Goal: Task Accomplishment & Management: Use online tool/utility

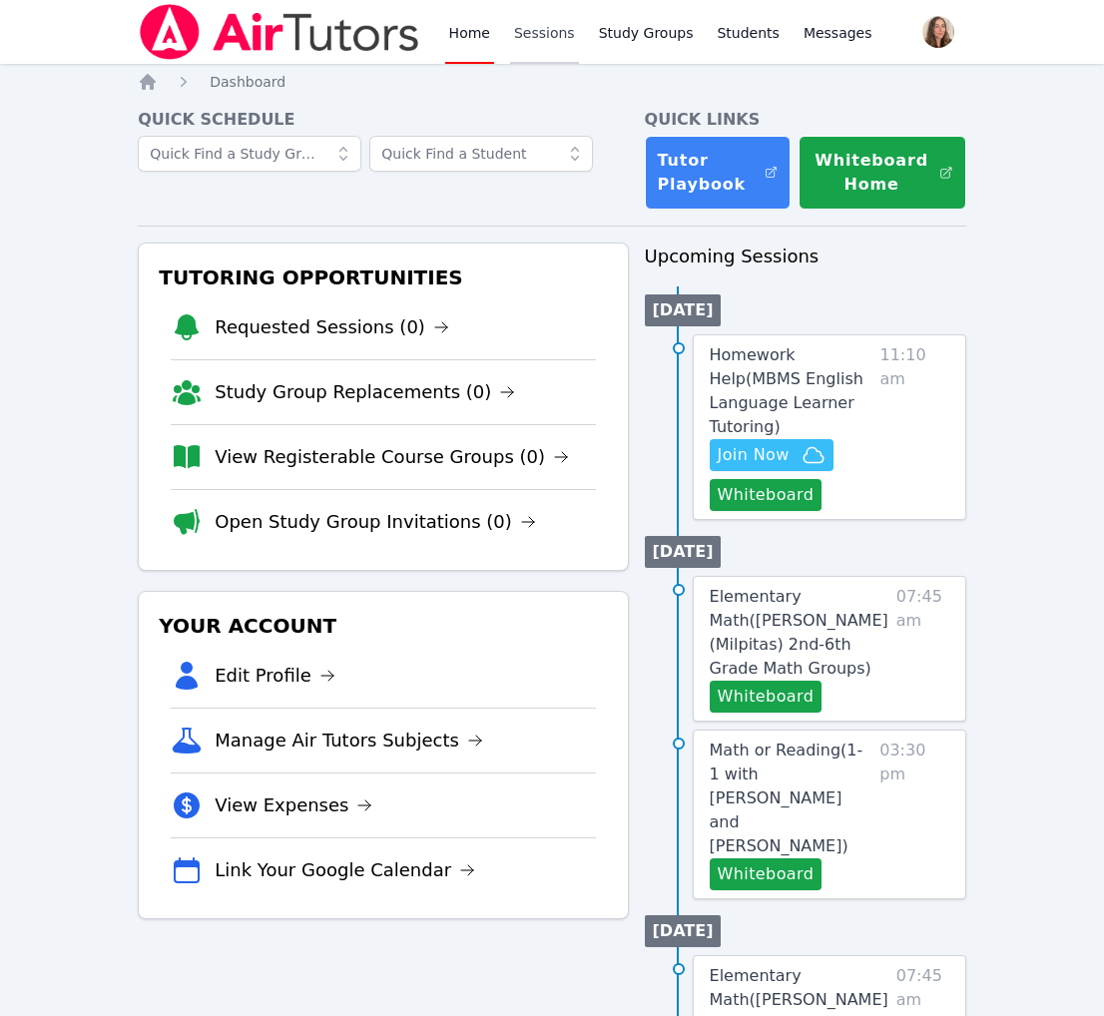
click at [579, 54] on link "Sessions" at bounding box center [544, 32] width 69 height 64
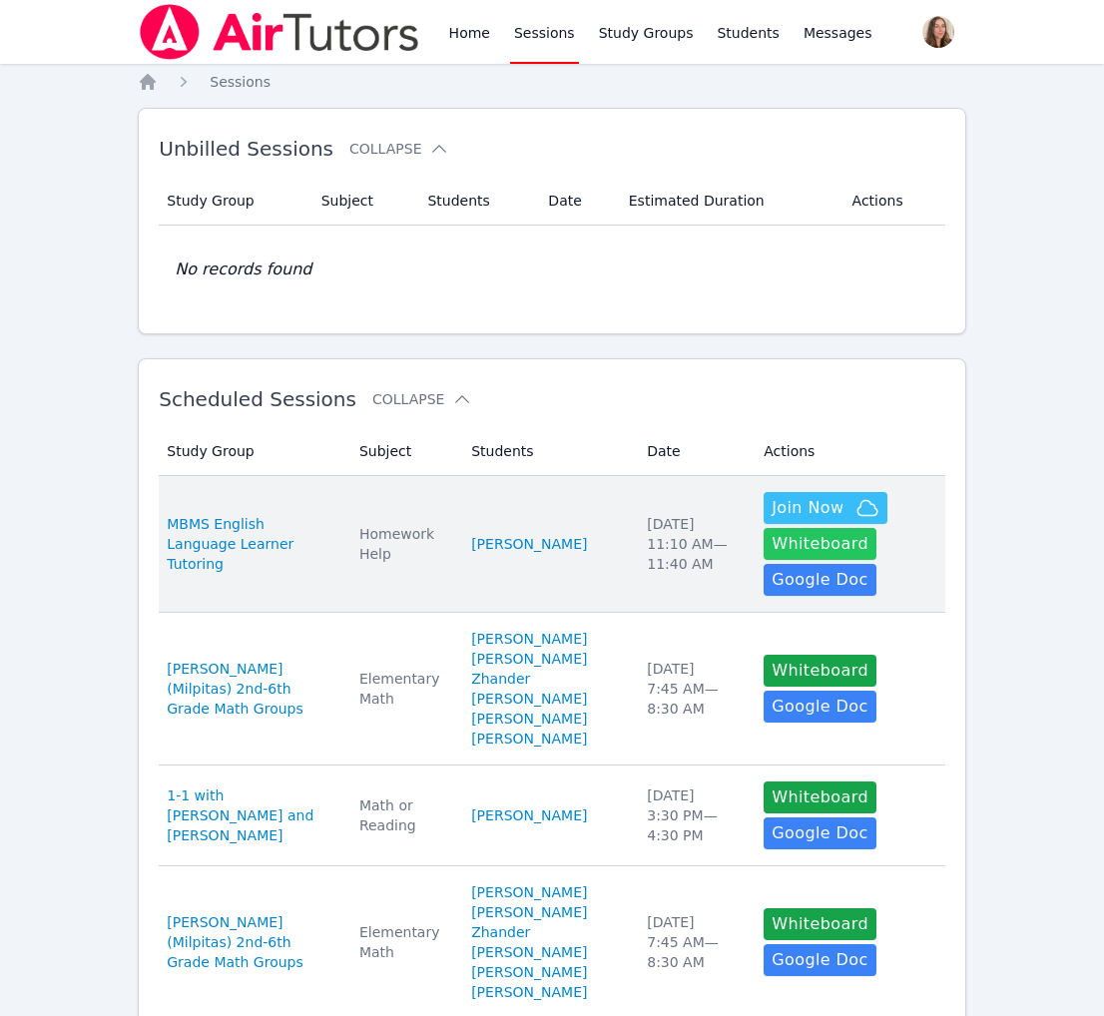
click at [773, 560] on button "Whiteboard" at bounding box center [820, 544] width 113 height 32
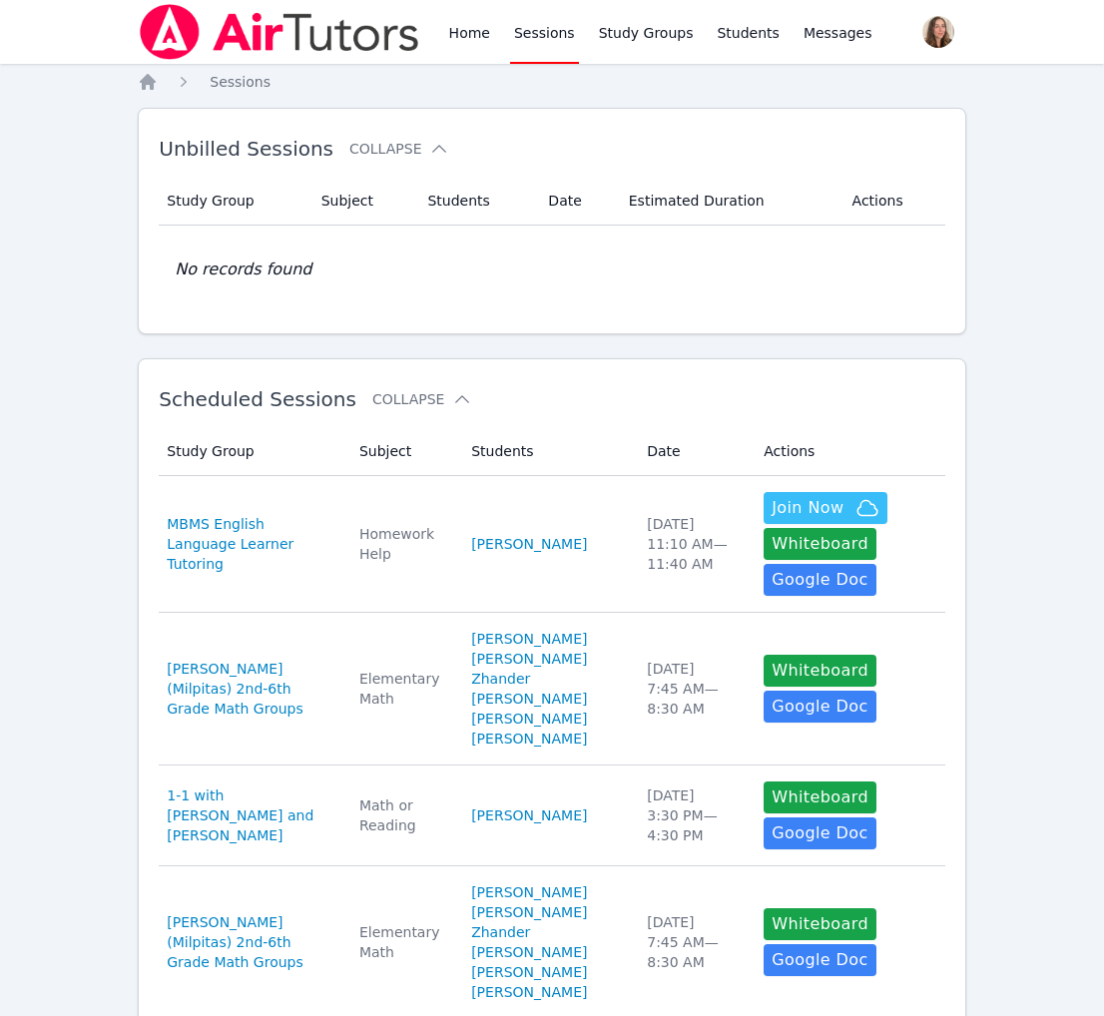
click at [685, 314] on td "No records found" at bounding box center [552, 270] width 787 height 88
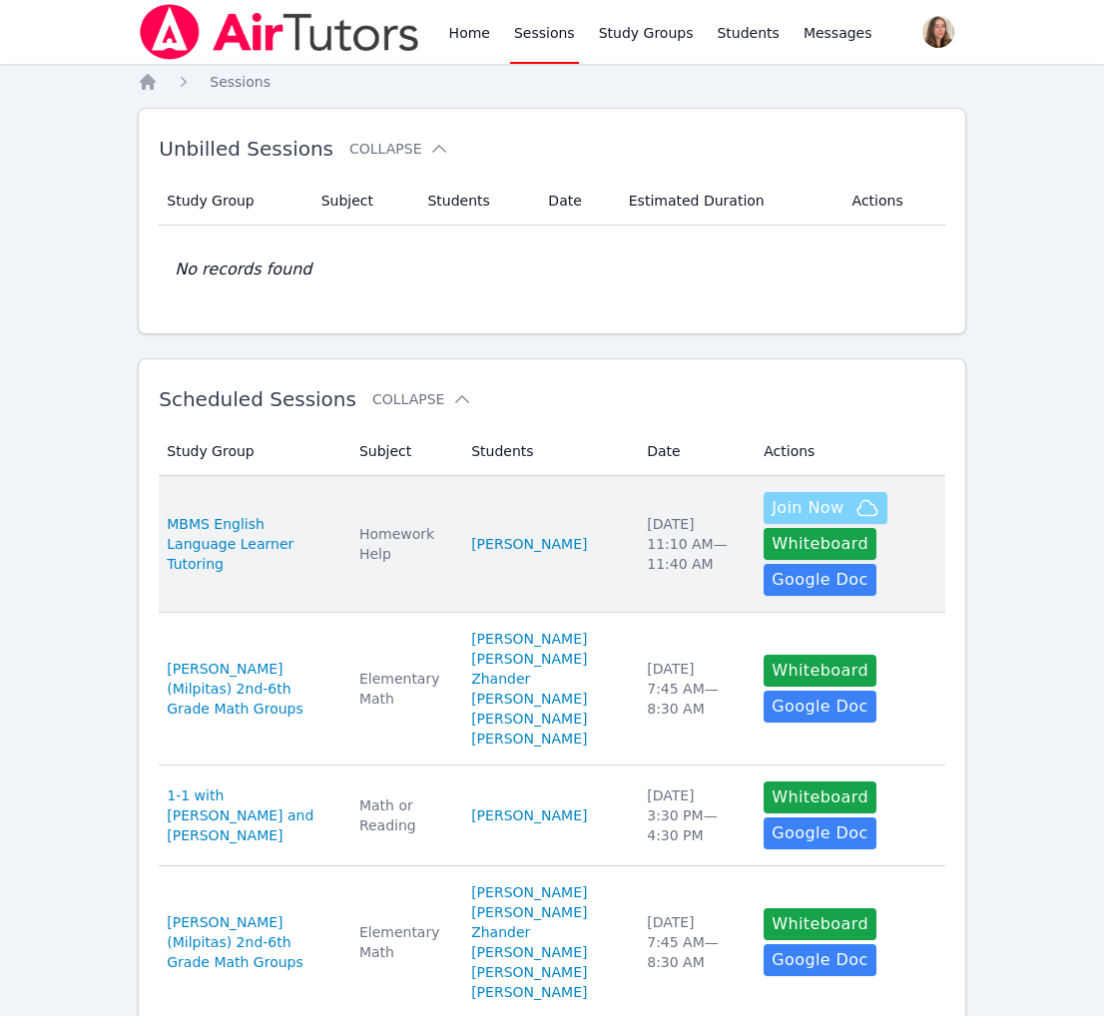
click at [793, 524] on button "Join Now" at bounding box center [826, 508] width 124 height 32
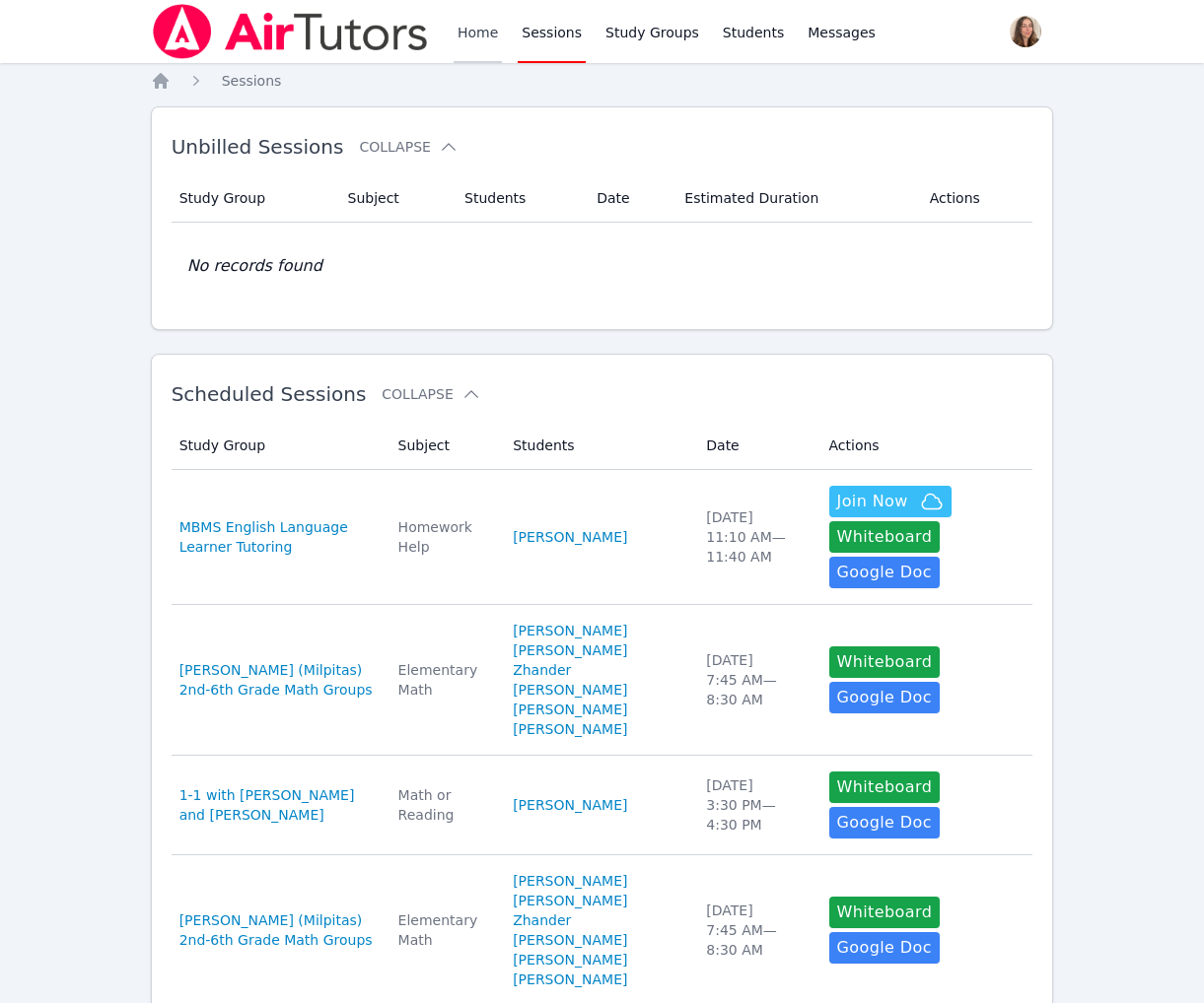
click at [502, 53] on link "Home" at bounding box center [477, 32] width 48 height 63
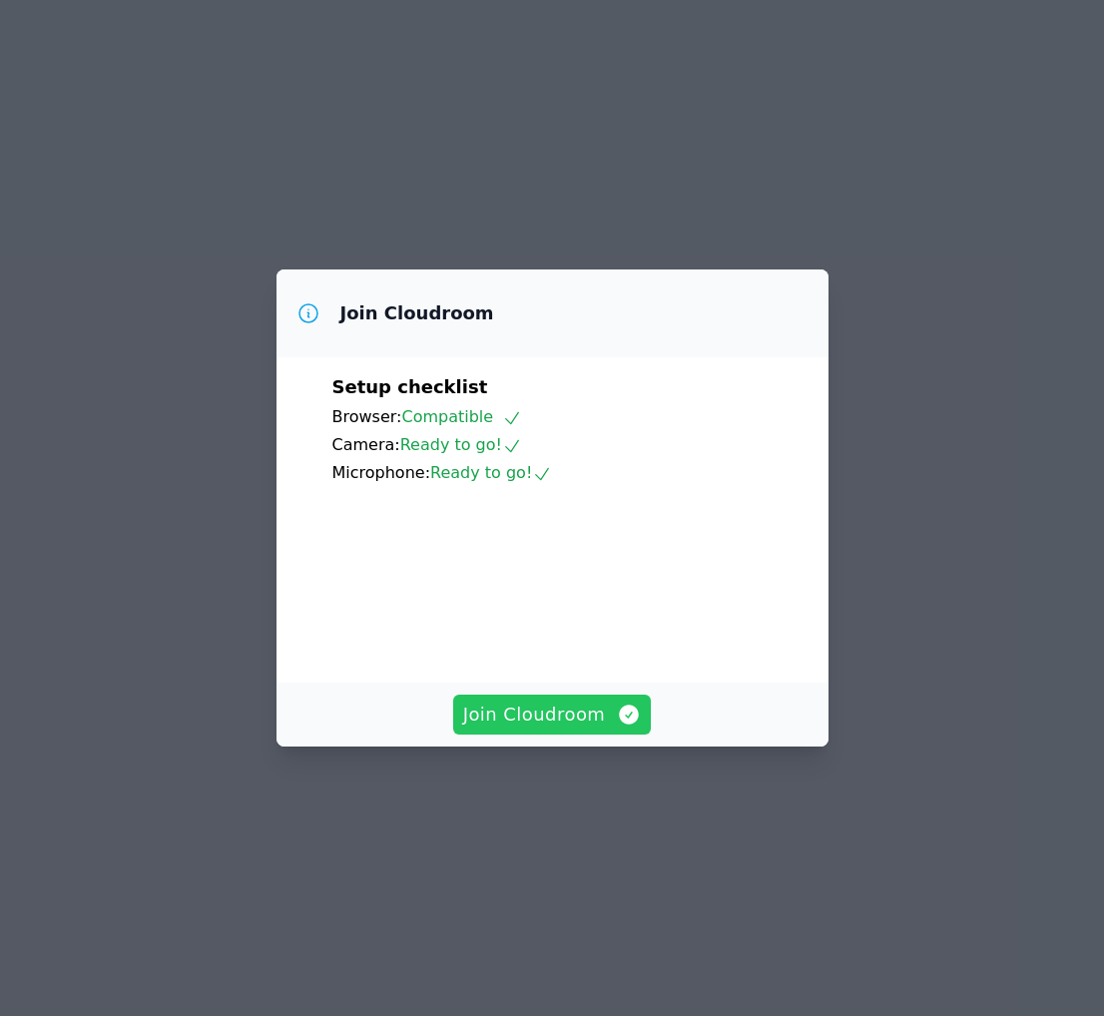
click at [591, 729] on span "Join Cloudroom" at bounding box center [552, 715] width 179 height 28
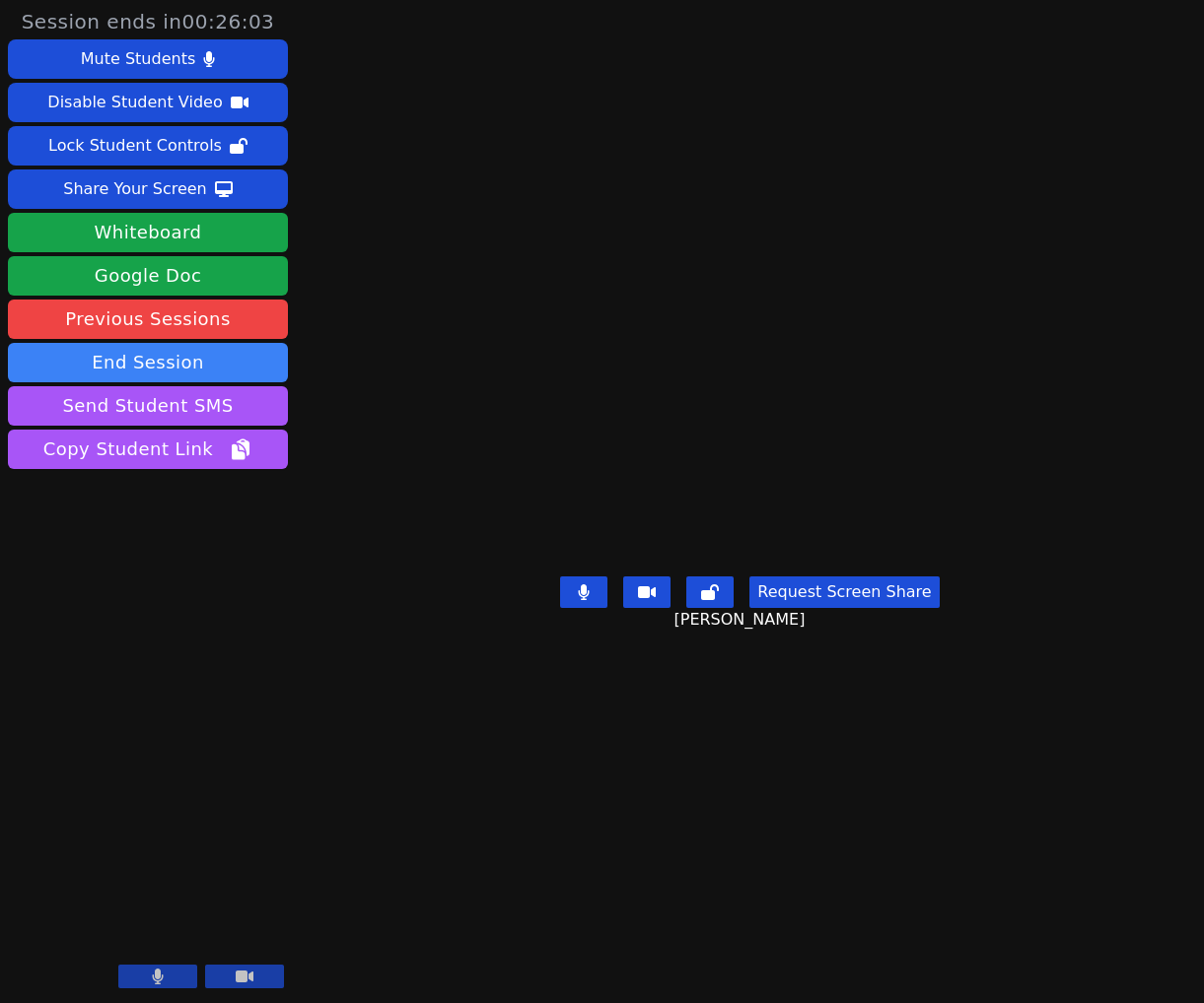
click at [898, 379] on video at bounding box center [750, 462] width 296 height 213
click at [813, 494] on video at bounding box center [750, 462] width 296 height 213
click at [898, 484] on video at bounding box center [750, 462] width 296 height 213
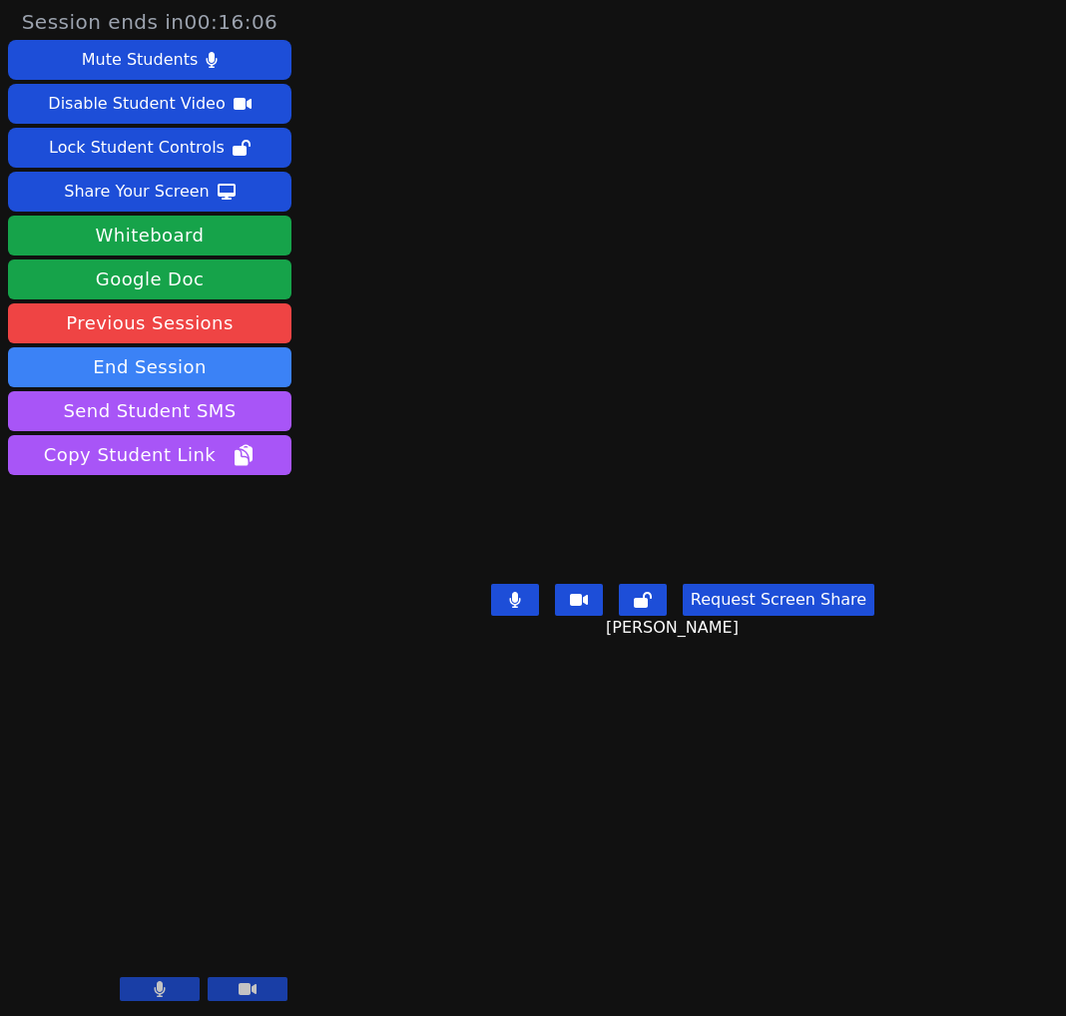
click at [783, 389] on video at bounding box center [683, 468] width 300 height 216
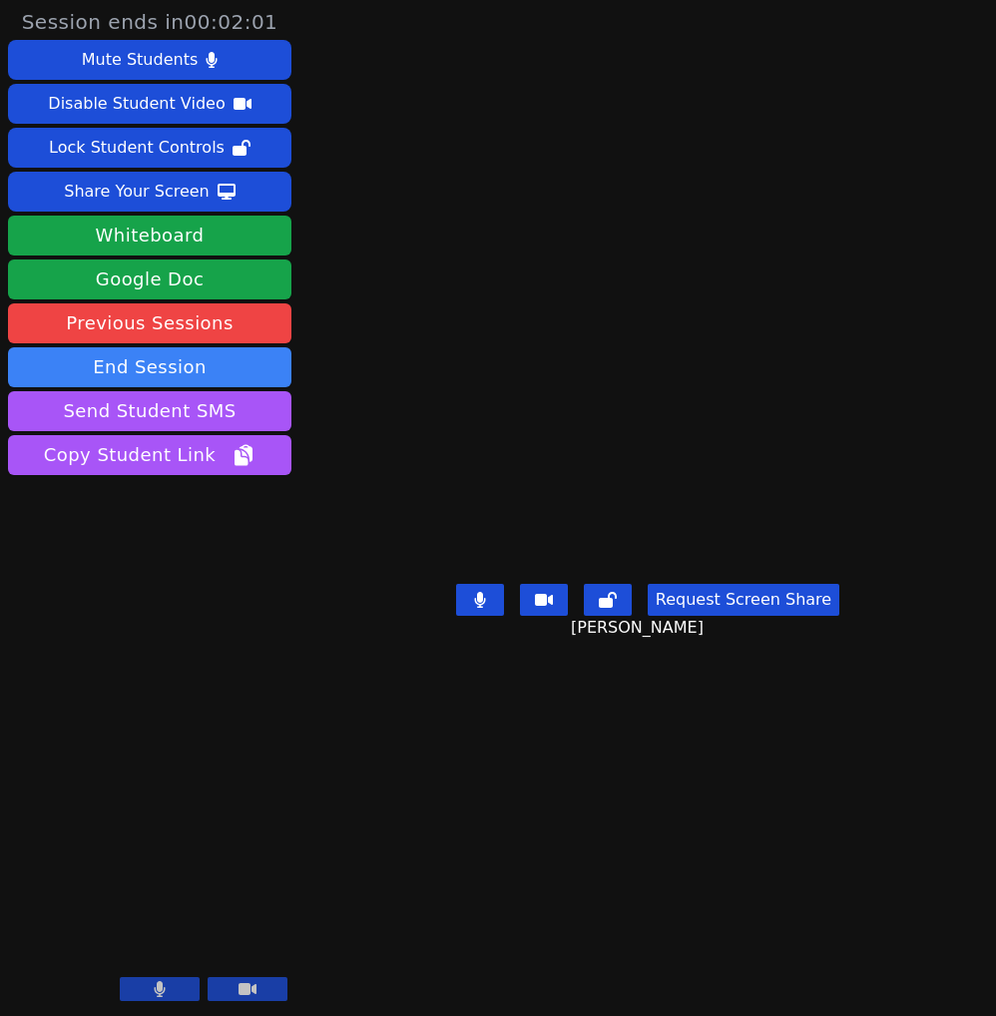
click at [793, 381] on video at bounding box center [648, 468] width 300 height 216
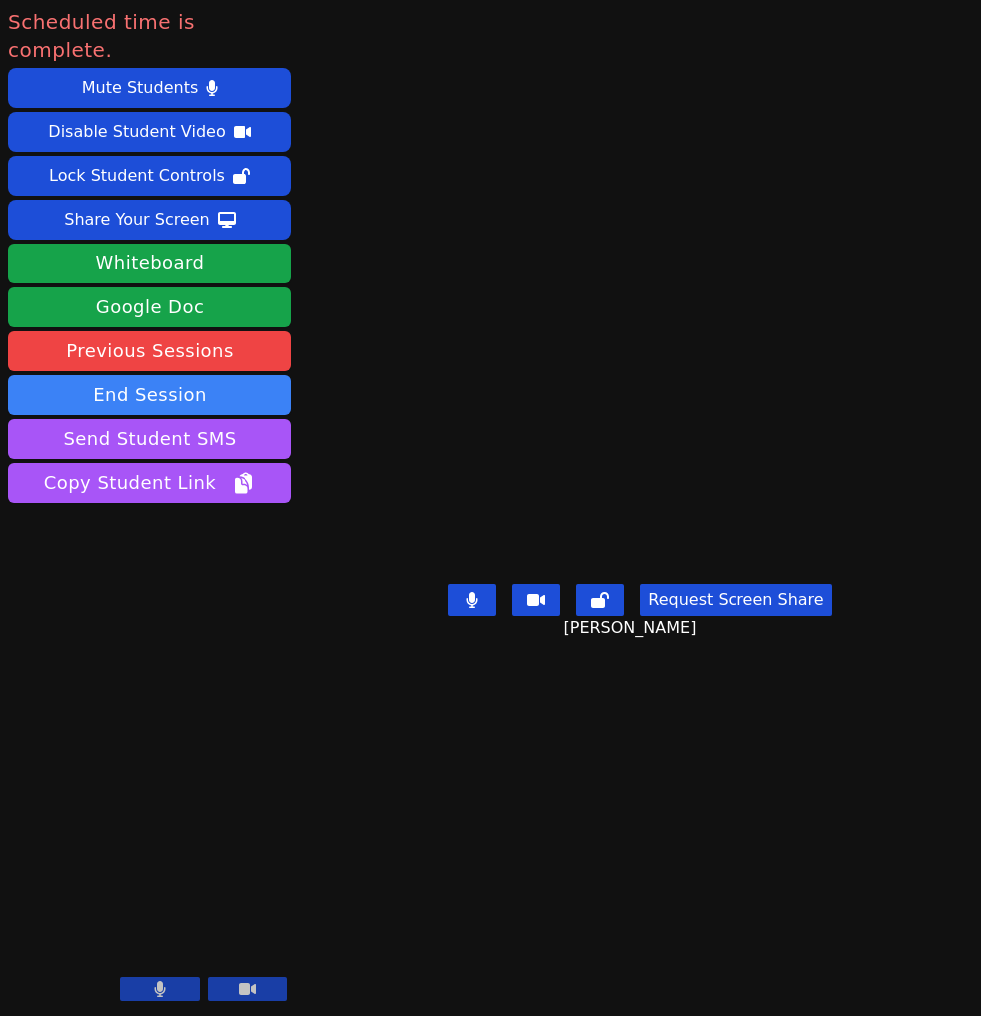
click at [790, 360] on video at bounding box center [640, 468] width 300 height 216
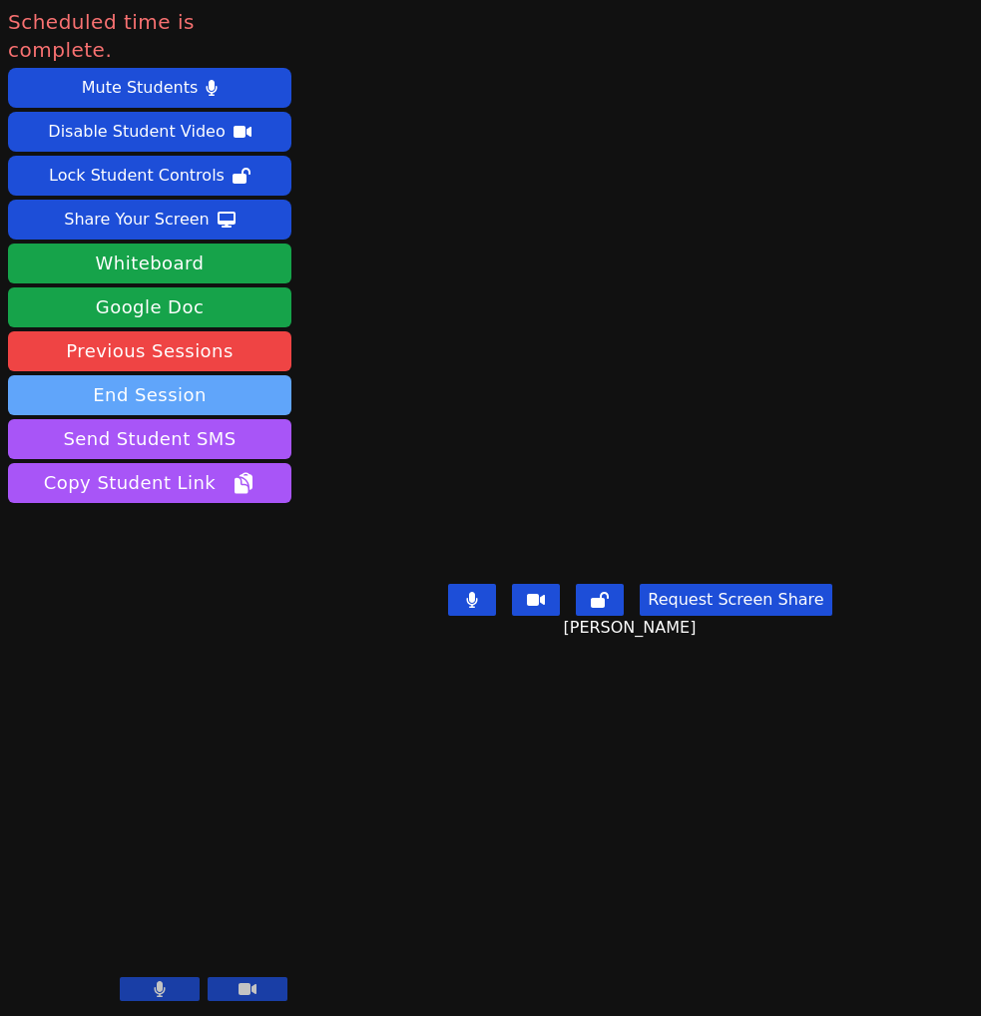
click at [148, 415] on button "End Session" at bounding box center [150, 395] width 284 height 40
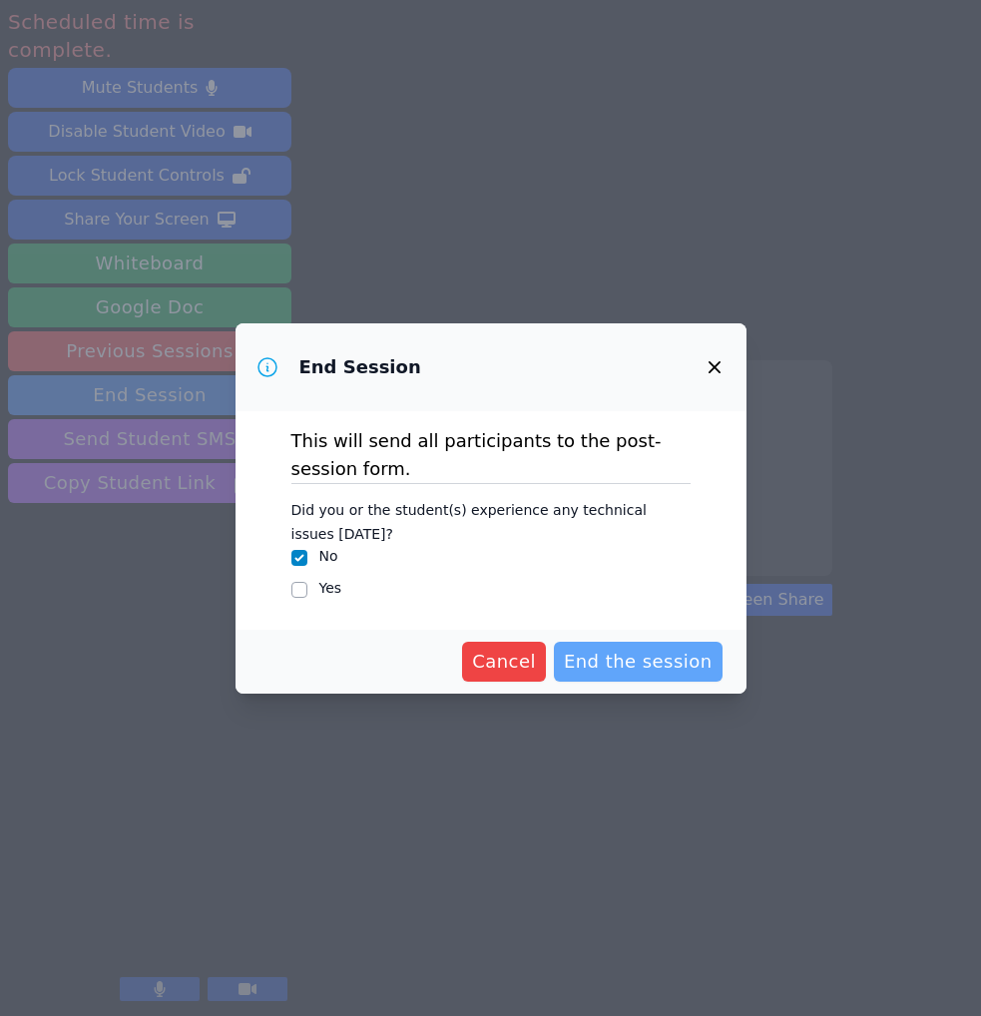
click at [626, 676] on span "End the session" at bounding box center [638, 662] width 149 height 28
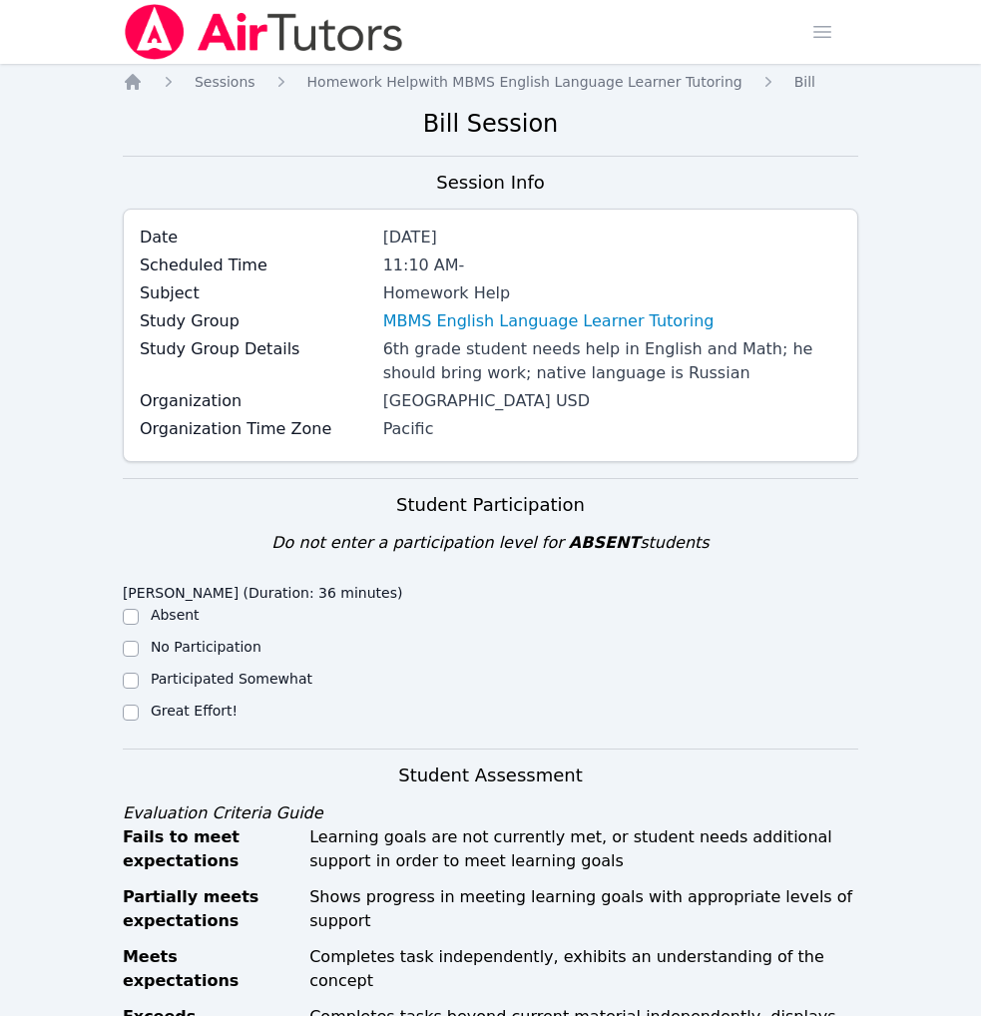
click at [208, 719] on label "Great Effort!" at bounding box center [194, 711] width 87 height 16
click at [139, 721] on input "Great Effort!" at bounding box center [131, 713] width 16 height 16
checkbox input "true"
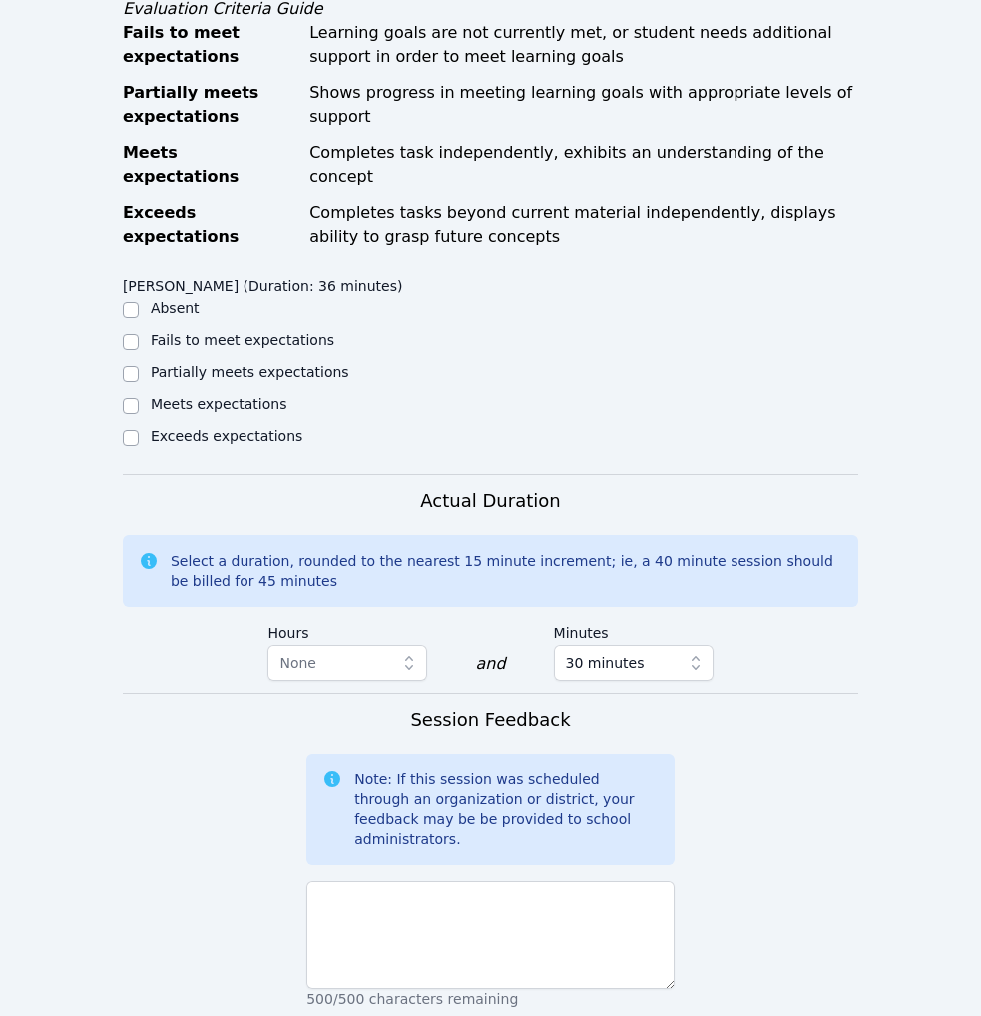
click at [212, 412] on label "Meets expectations" at bounding box center [219, 404] width 137 height 16
click at [139, 414] on input "Meets expectations" at bounding box center [131, 406] width 16 height 16
checkbox input "true"
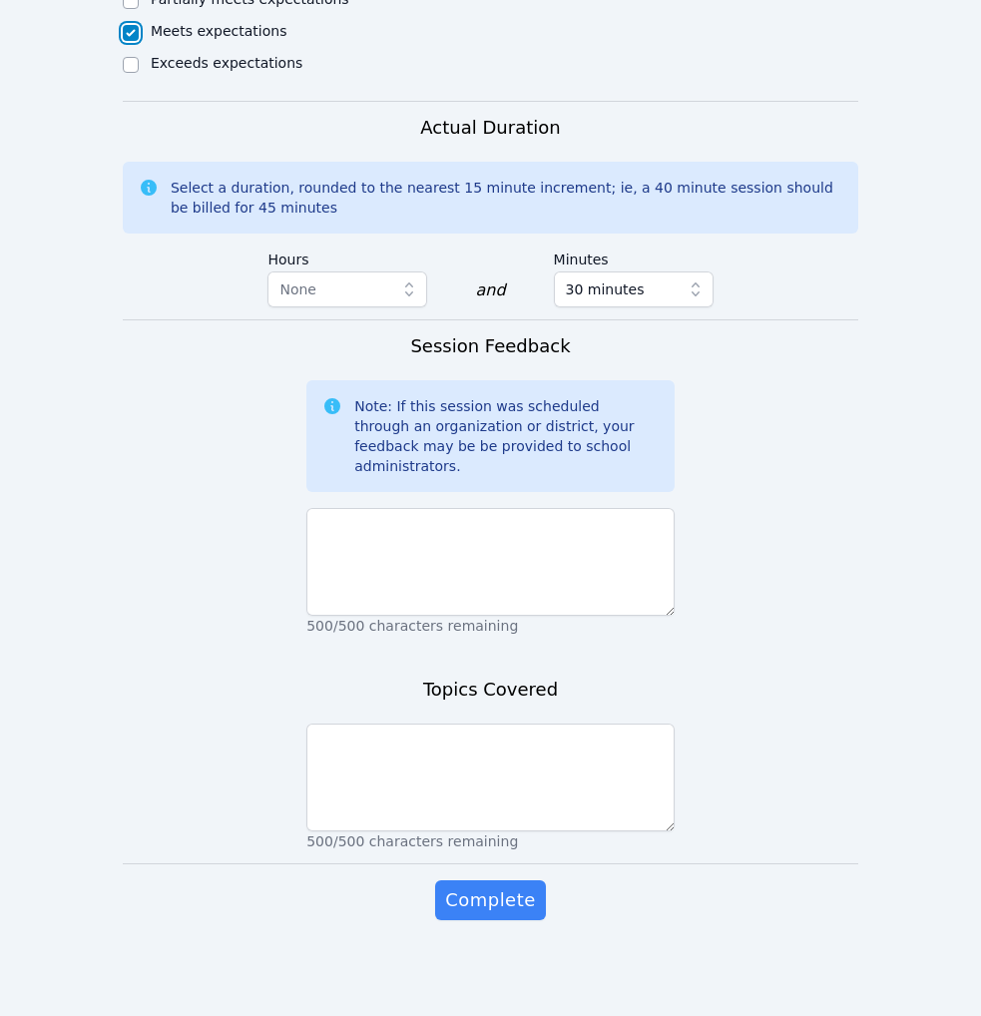
scroll to position [1375, 0]
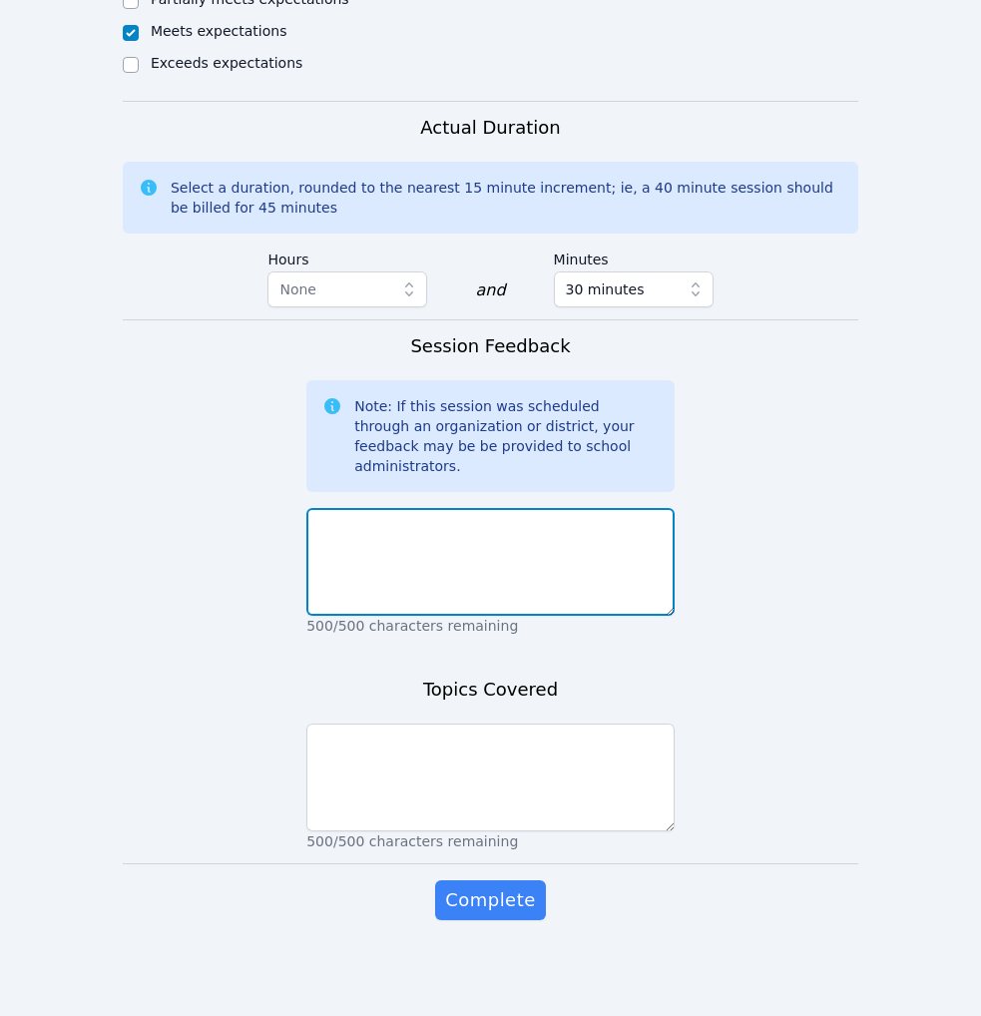
click at [412, 616] on textarea at bounding box center [491, 562] width 368 height 108
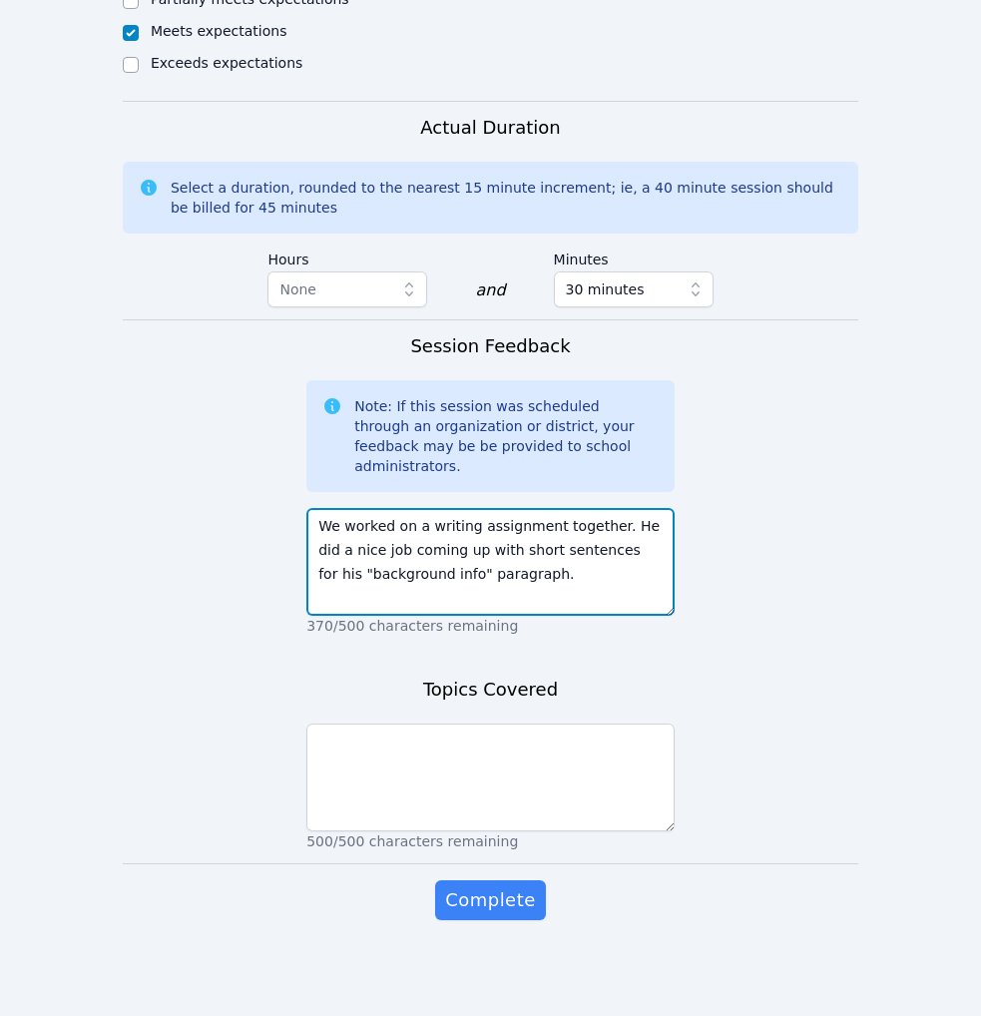
scroll to position [1749, 0]
type textarea "We worked on a writing assignment together. He did a nice job coming up with sh…"
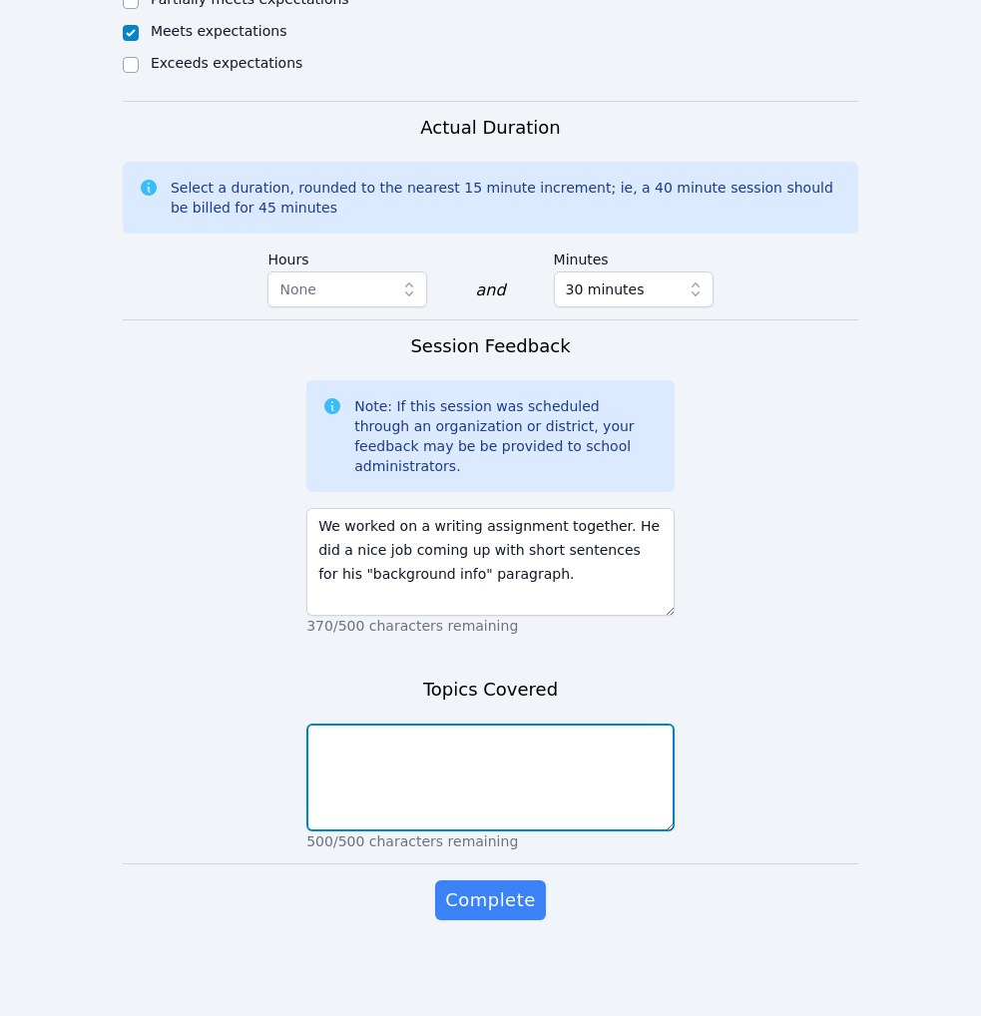
click at [438, 738] on textarea at bounding box center [491, 778] width 368 height 108
type textarea "writing"
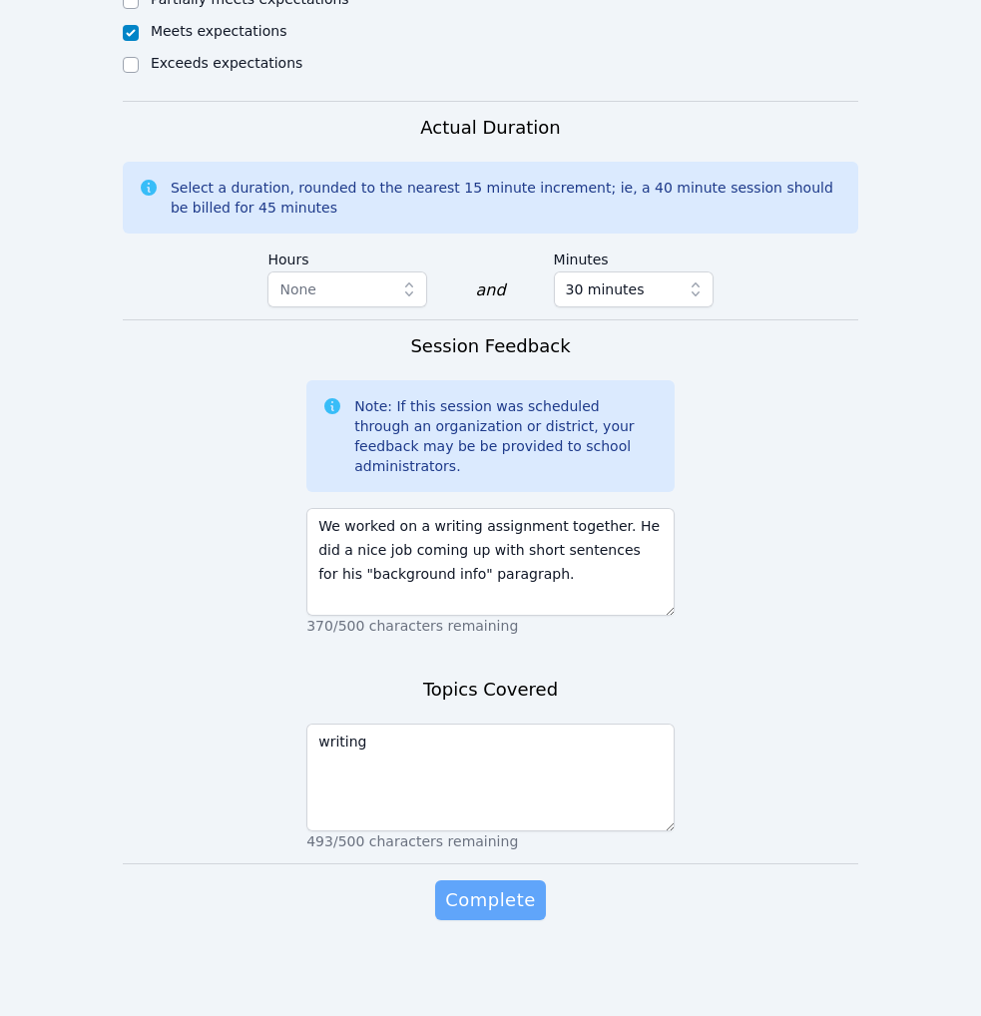
click at [500, 887] on span "Complete" at bounding box center [490, 901] width 90 height 28
